Goal: Task Accomplishment & Management: Use online tool/utility

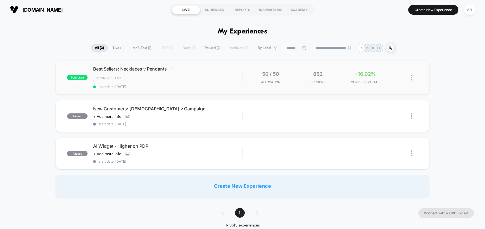
click at [230, 83] on div "Best Sellers: Necklaces v Pendants Click to edit experience details Click to ed…" at bounding box center [167, 77] width 149 height 23
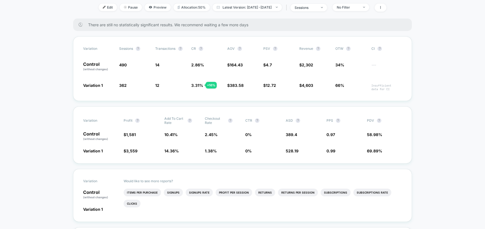
scroll to position [98, 0]
